Goal: Find specific page/section: Find specific page/section

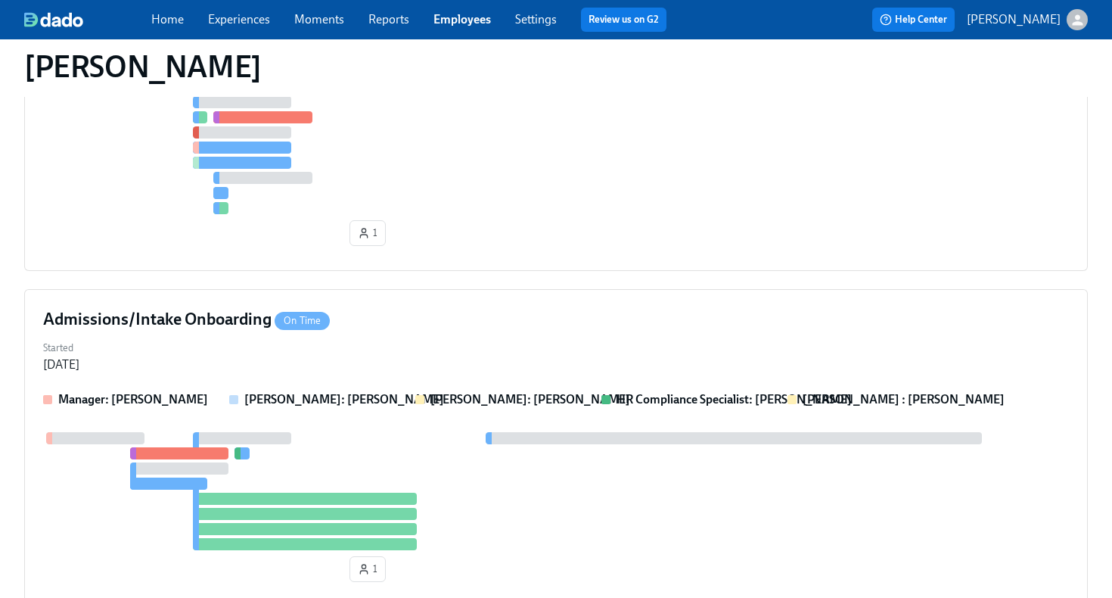
scroll to position [1083, 0]
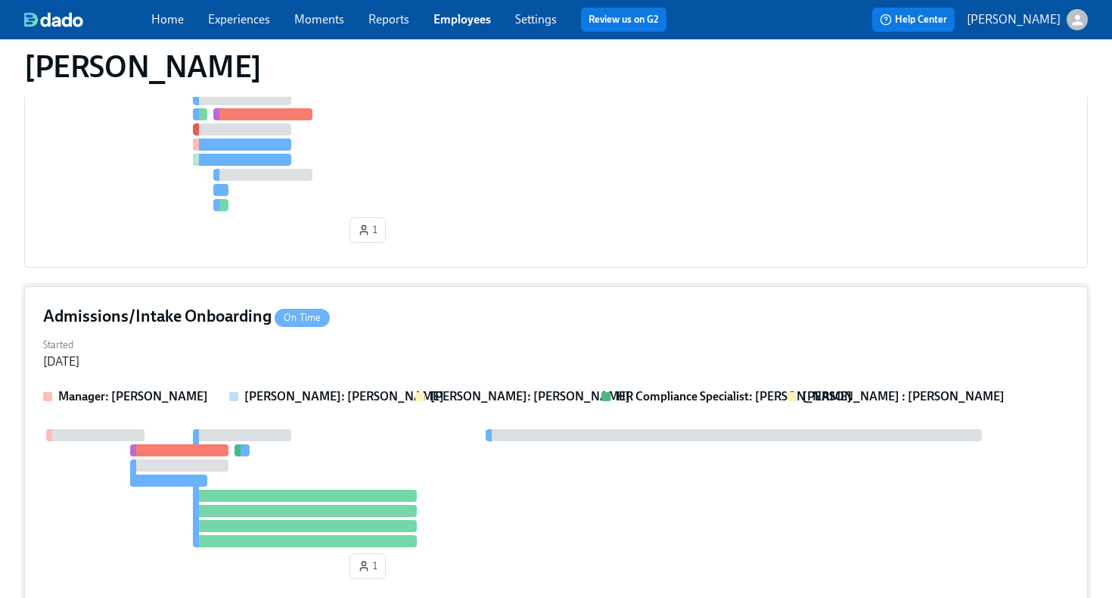
click at [484, 340] on div "Started [DATE]" at bounding box center [556, 352] width 1026 height 36
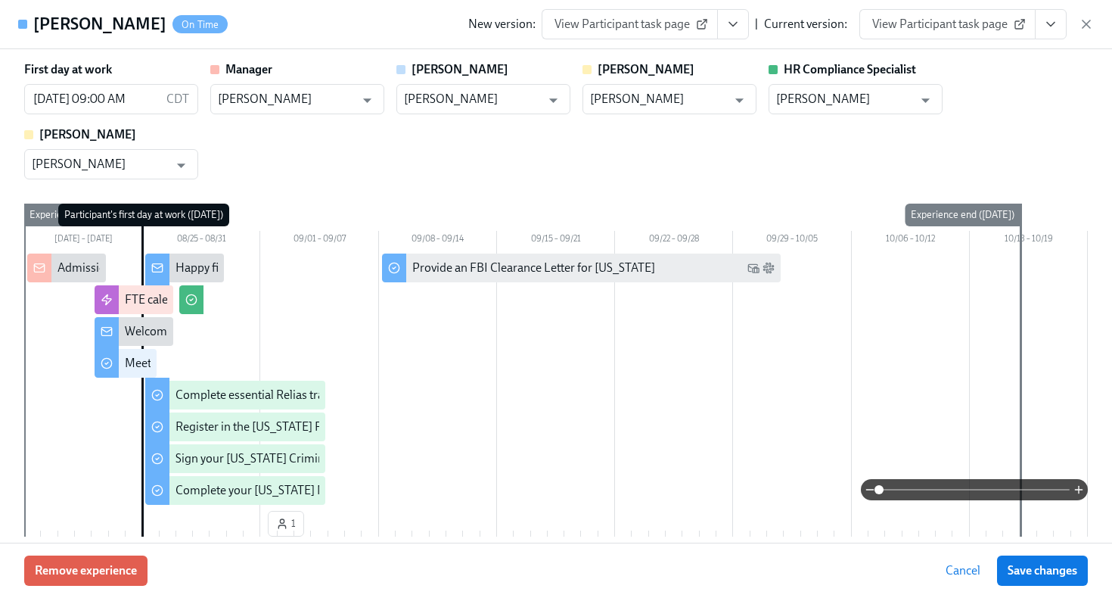
click at [987, 30] on span "View Participant task page" at bounding box center [947, 24] width 151 height 15
click at [1045, 36] on button "View task page" at bounding box center [1051, 24] width 32 height 30
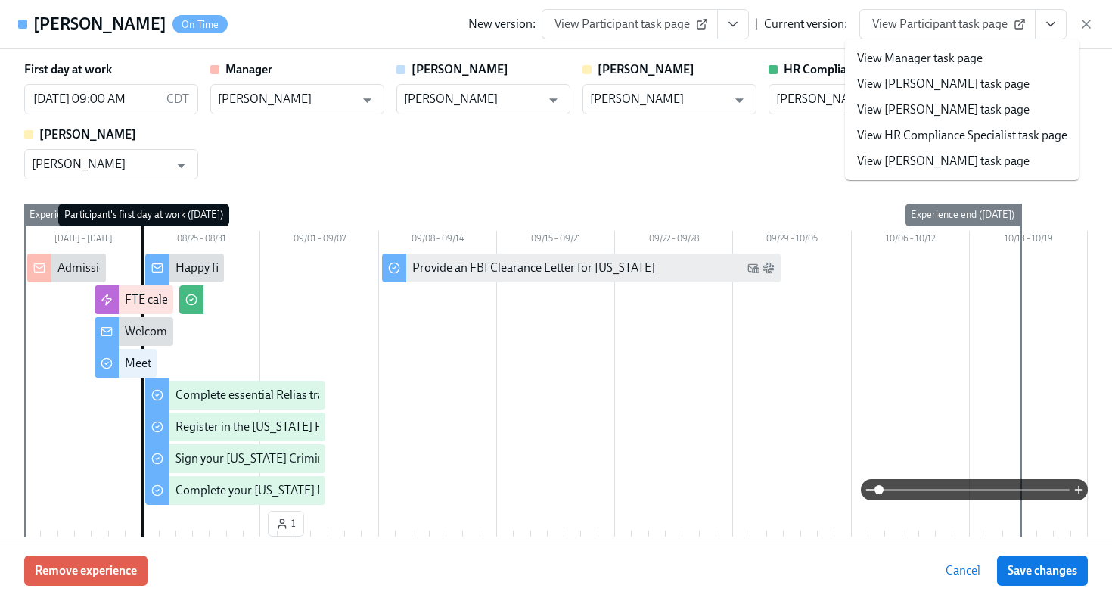
click at [982, 137] on link "View HR Compliance Specialist task page" at bounding box center [962, 135] width 210 height 17
